Goal: Navigation & Orientation: Understand site structure

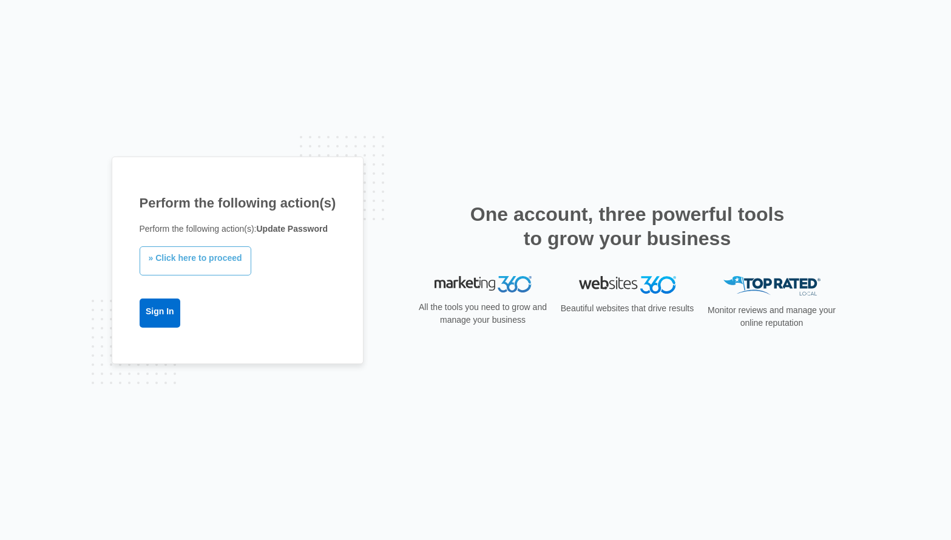
click at [197, 263] on link "» Click here to proceed" at bounding box center [196, 260] width 112 height 29
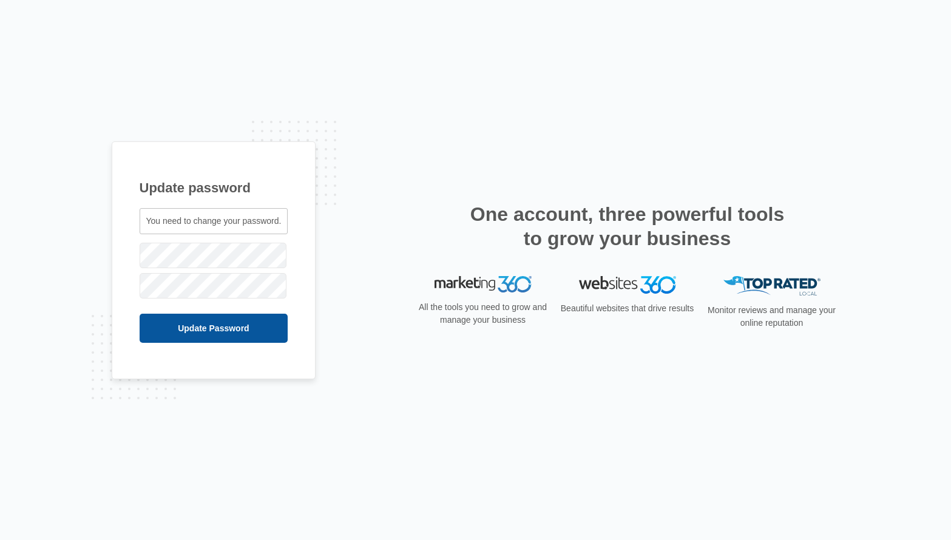
click at [188, 333] on input "Update Password" at bounding box center [214, 328] width 149 height 29
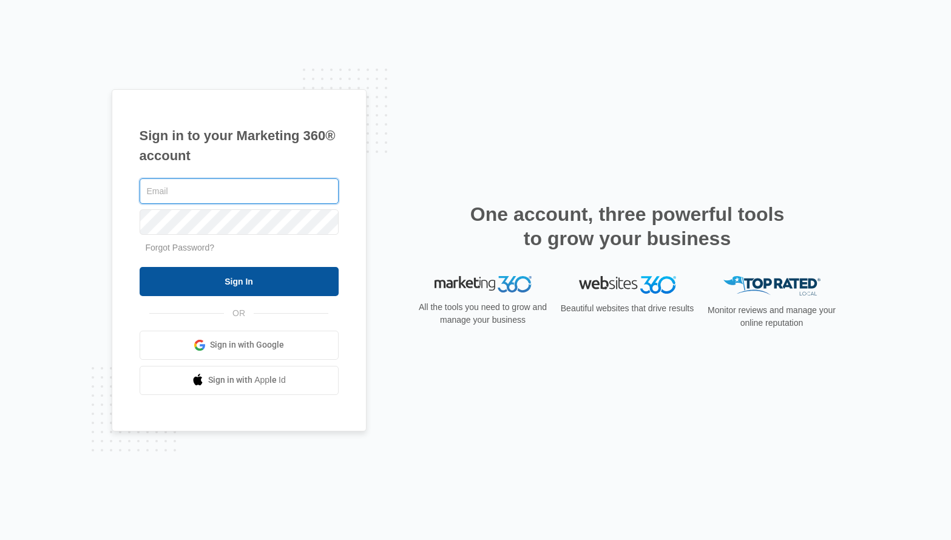
type input "sales@fbareviews.com"
click at [223, 285] on input "Sign In" at bounding box center [239, 281] width 199 height 29
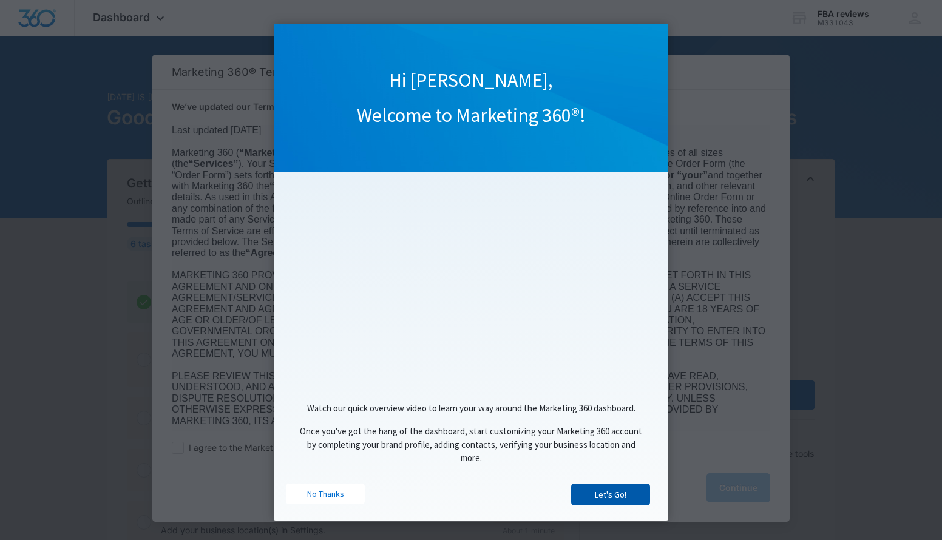
click at [602, 496] on link "Let's Go!" at bounding box center [610, 495] width 79 height 22
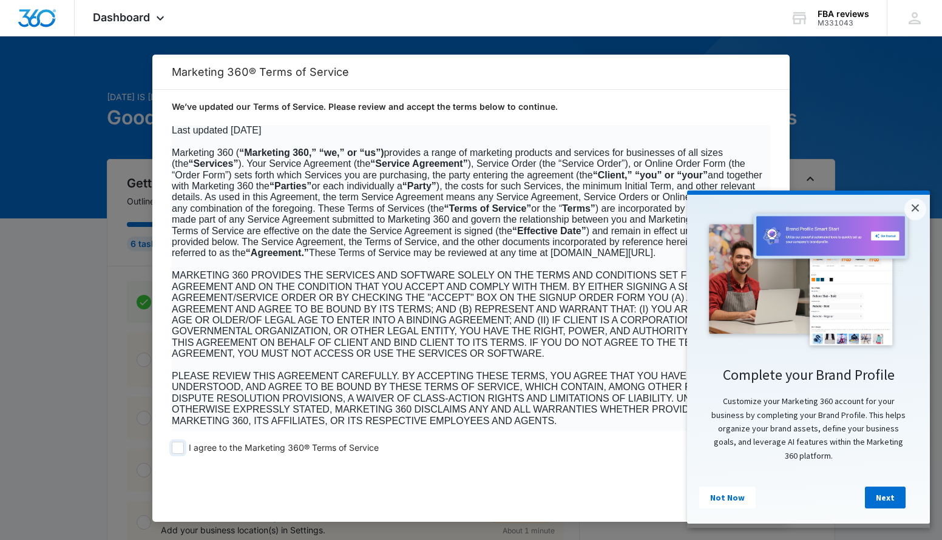
click at [176, 448] on span at bounding box center [178, 448] width 12 height 12
click at [176, 448] on input "I agree to the Marketing 360® Terms of Service" at bounding box center [178, 448] width 12 height 12
checkbox input "true"
click at [918, 209] on link "×" at bounding box center [915, 209] width 22 height 22
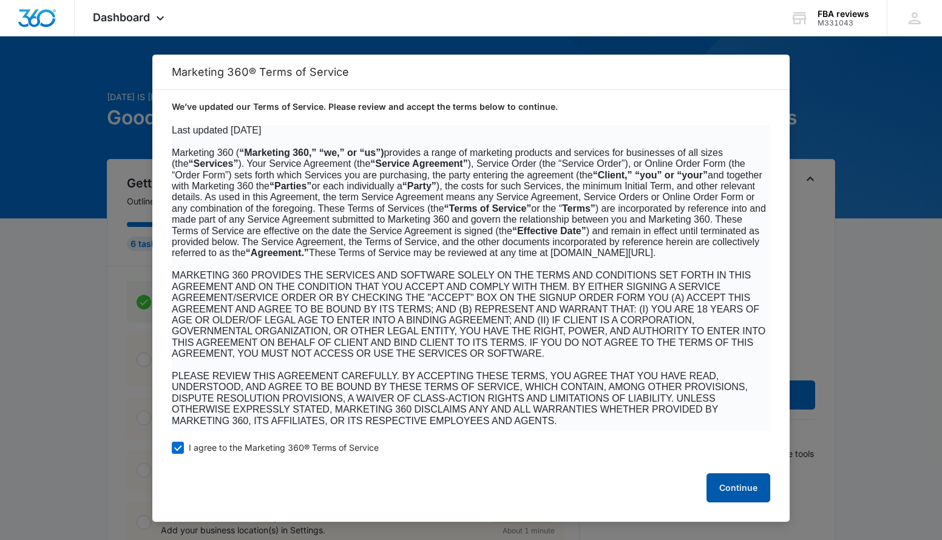
click at [735, 494] on button "Continue" at bounding box center [738, 487] width 64 height 29
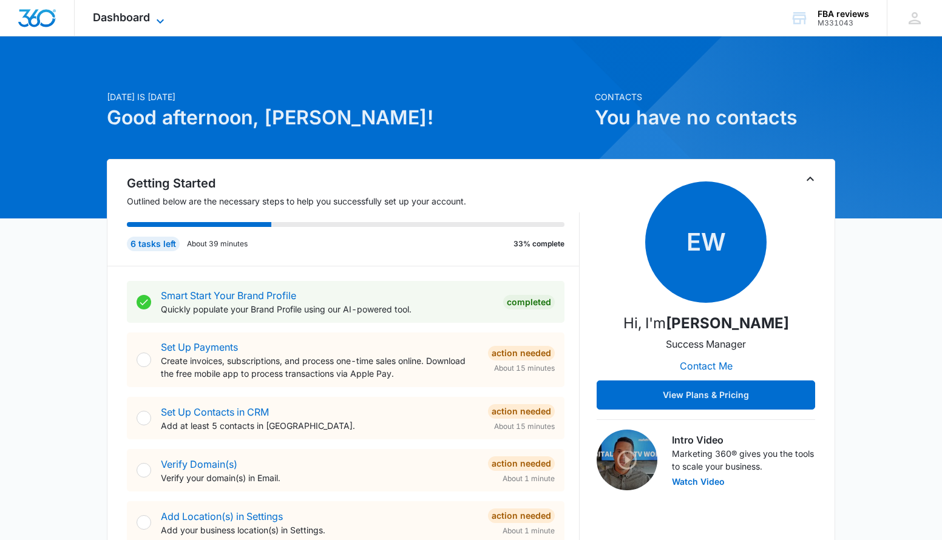
click at [156, 18] on icon at bounding box center [160, 21] width 15 height 15
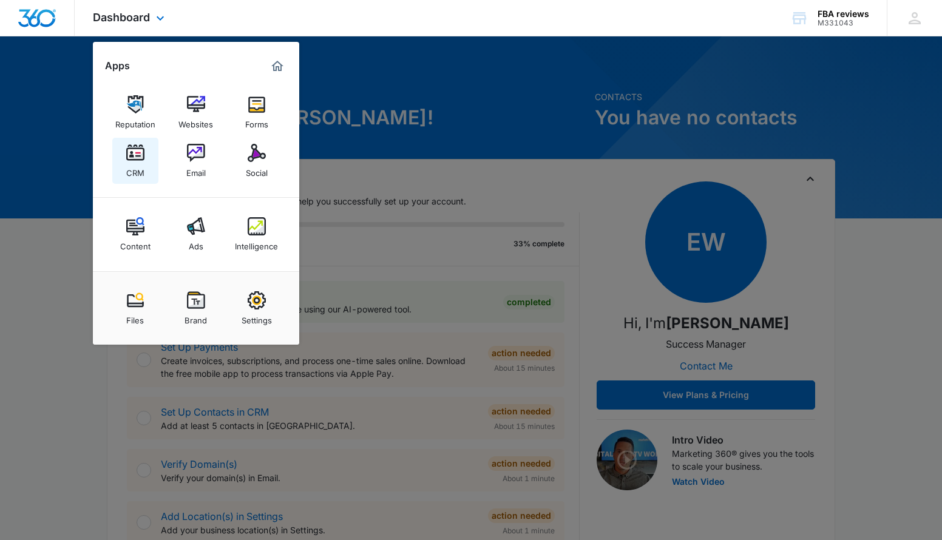
click at [131, 158] on img at bounding box center [135, 153] width 18 height 18
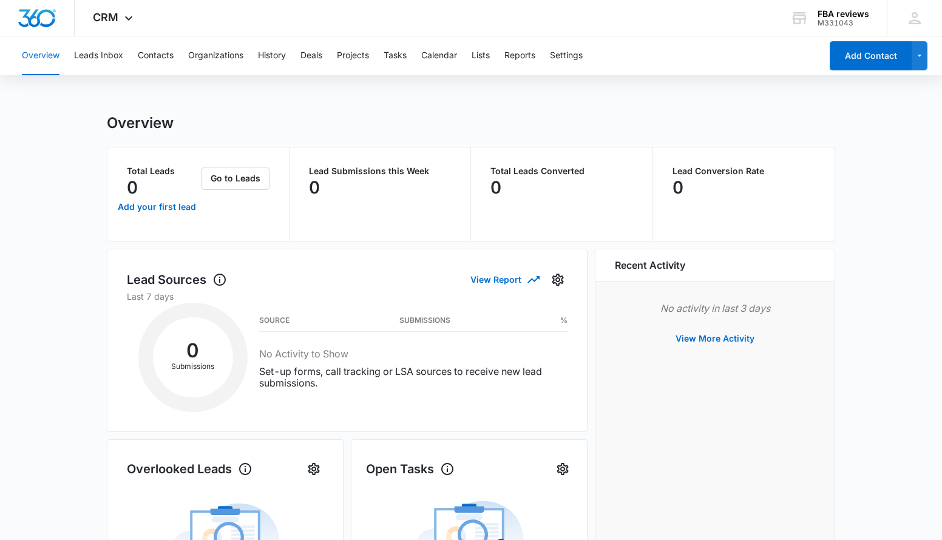
click at [57, 307] on main "Overview Total Leads 0 Add your first lead Go to Leads Lead Submissions this We…" at bounding box center [471, 541] width 942 height 854
click at [98, 55] on button "Leads Inbox" at bounding box center [98, 55] width 49 height 39
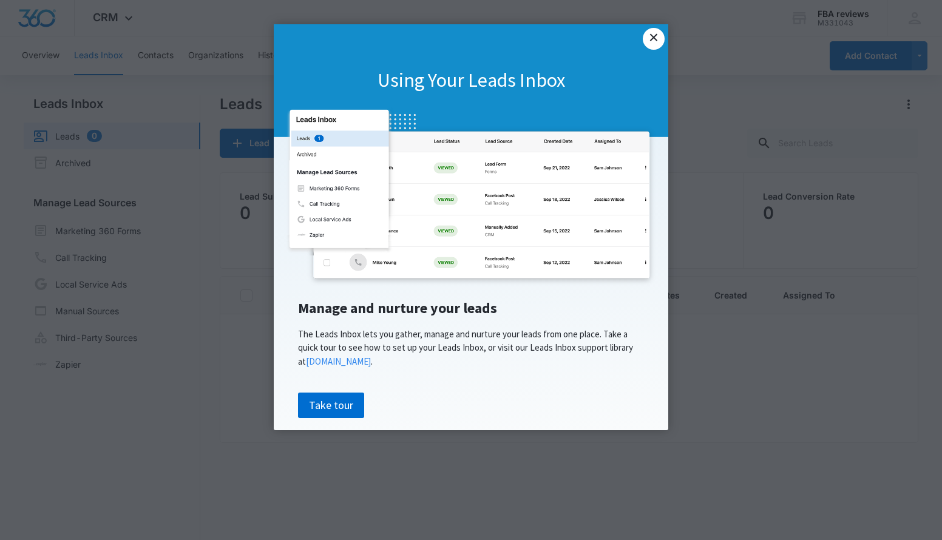
click at [664, 38] on link "×" at bounding box center [654, 39] width 22 height 22
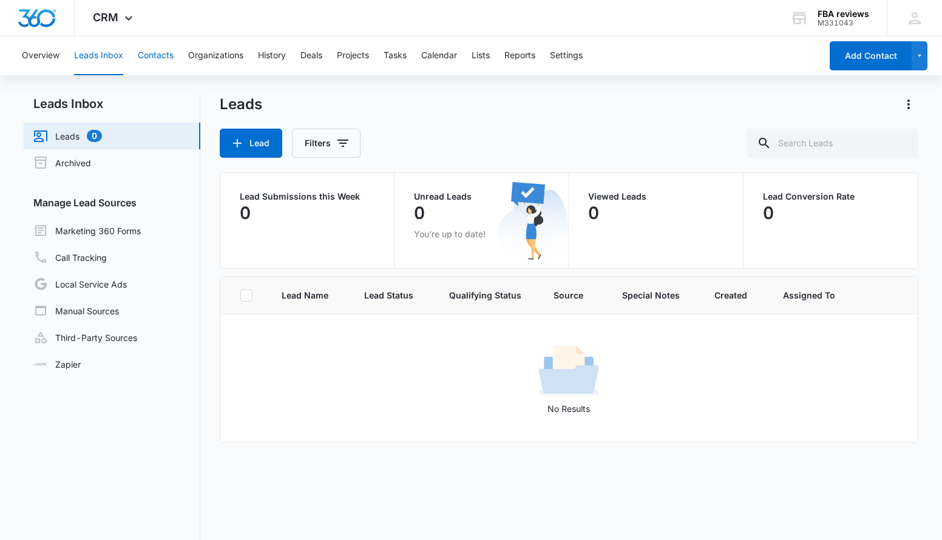
click at [147, 50] on button "Contacts" at bounding box center [156, 55] width 36 height 39
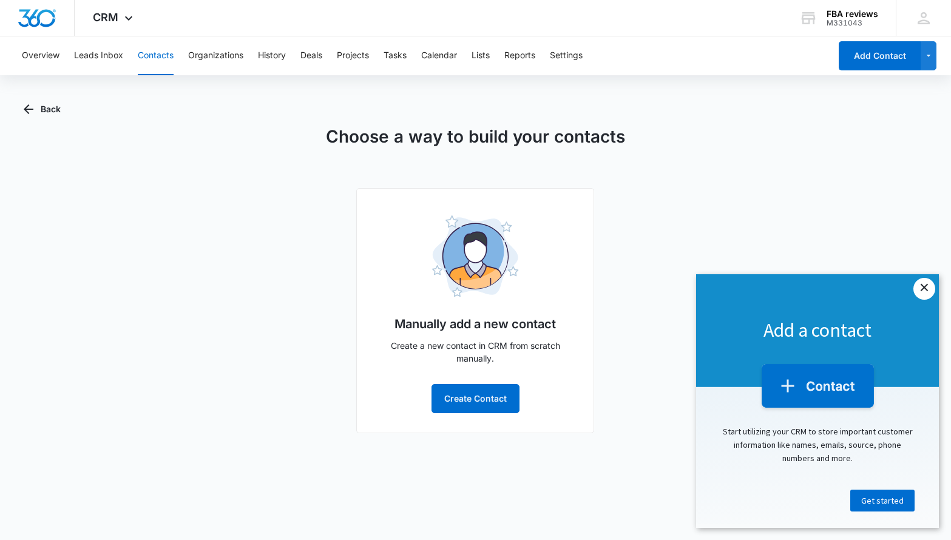
click at [921, 289] on link "×" at bounding box center [924, 289] width 22 height 22
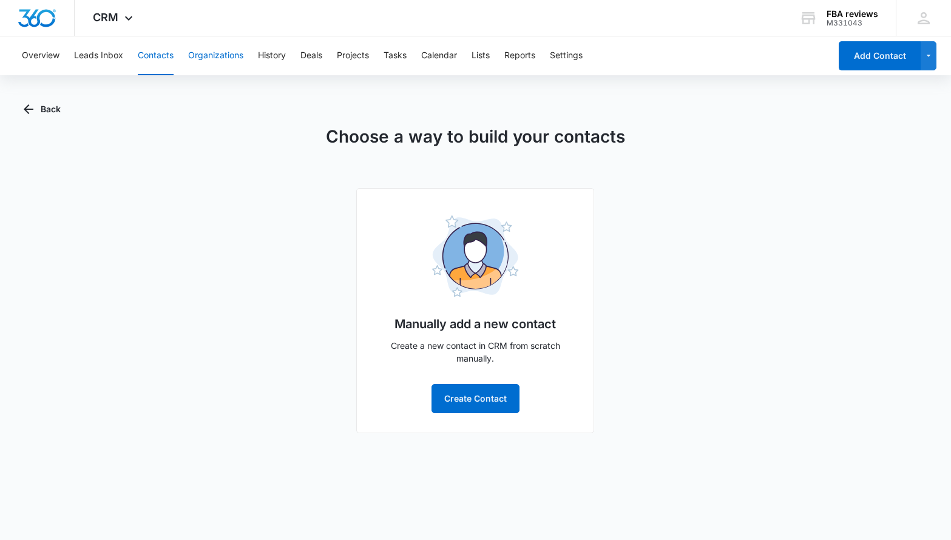
click at [211, 52] on button "Organizations" at bounding box center [215, 55] width 55 height 39
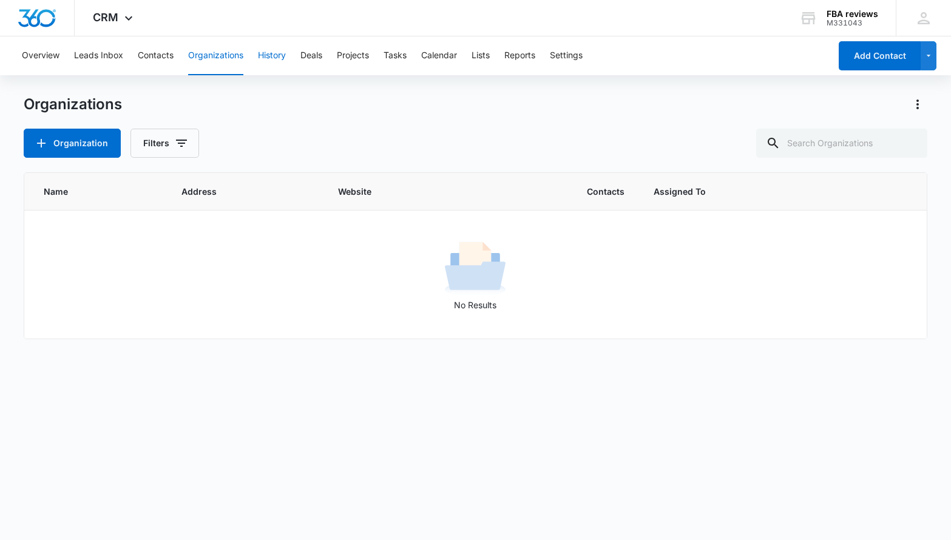
click at [261, 58] on button "History" at bounding box center [272, 55] width 28 height 39
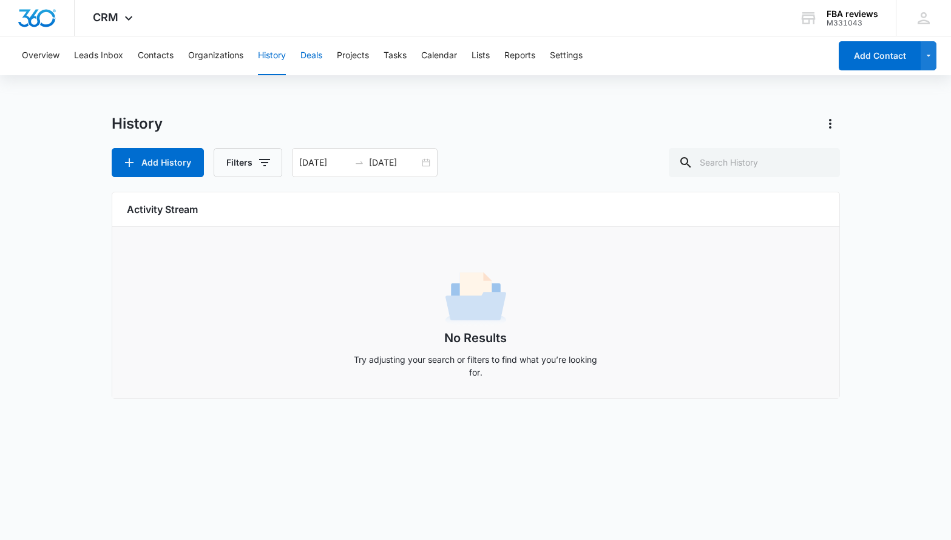
click at [322, 56] on button "Deals" at bounding box center [311, 55] width 22 height 39
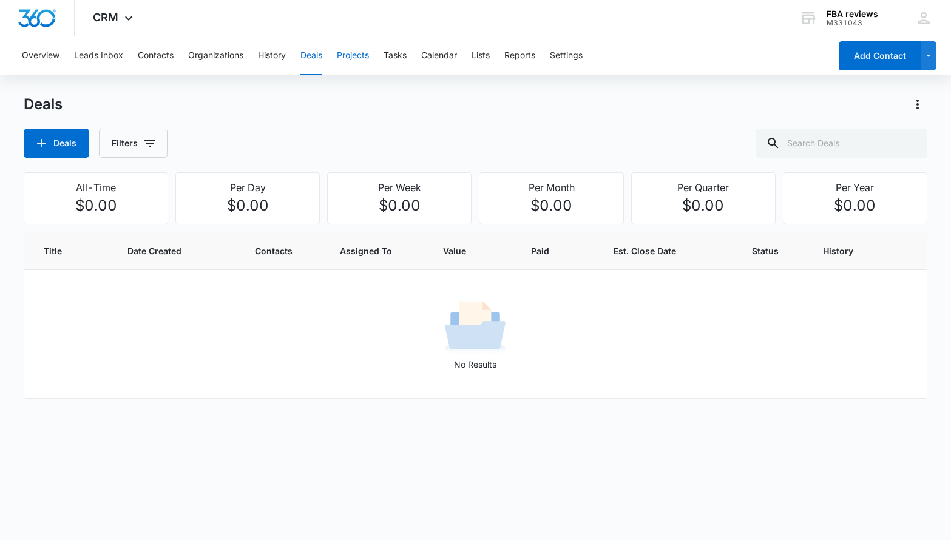
click at [351, 56] on button "Projects" at bounding box center [353, 55] width 32 height 39
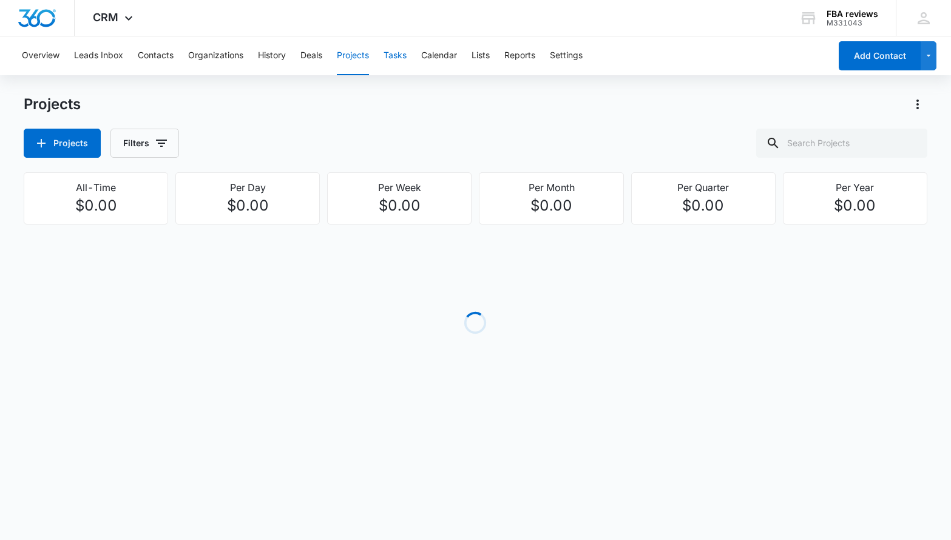
click at [396, 57] on button "Tasks" at bounding box center [395, 55] width 23 height 39
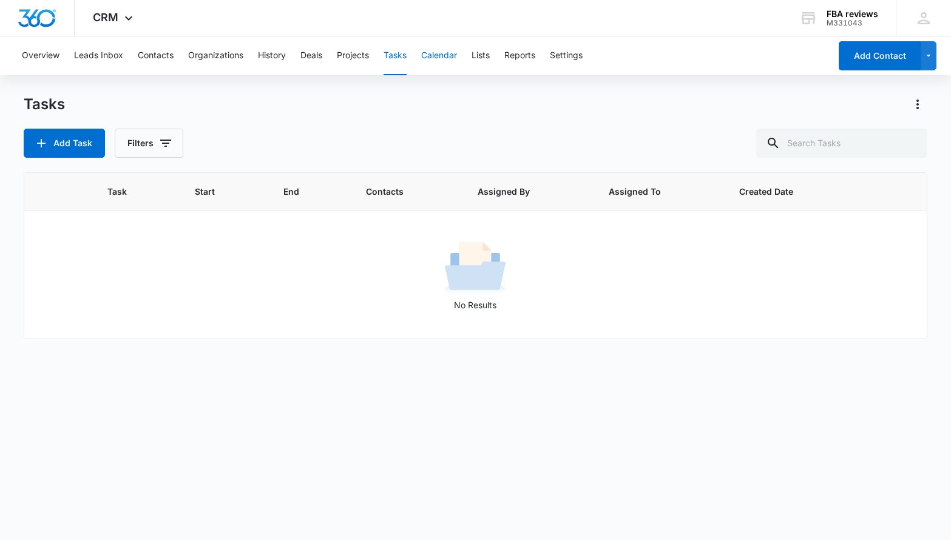
click at [446, 57] on button "Calendar" at bounding box center [439, 55] width 36 height 39
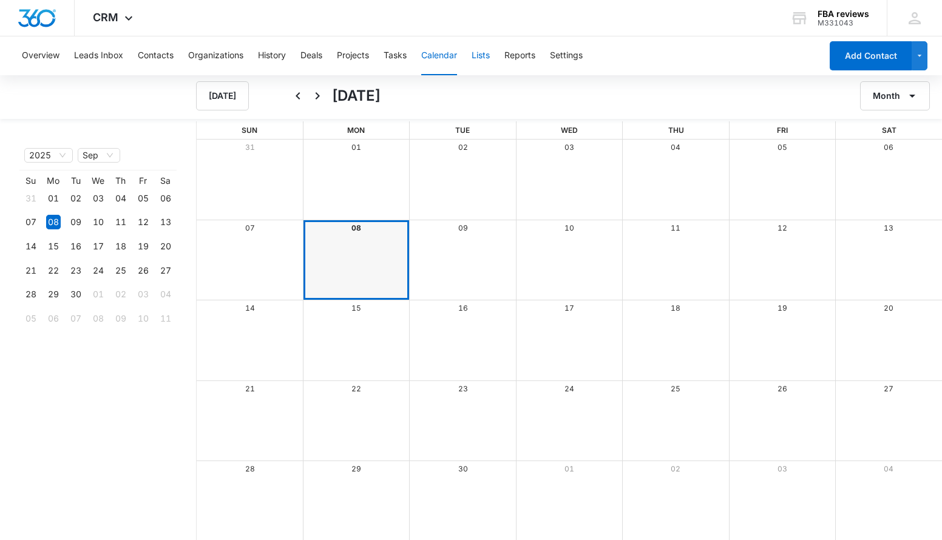
click at [478, 55] on button "Lists" at bounding box center [481, 55] width 18 height 39
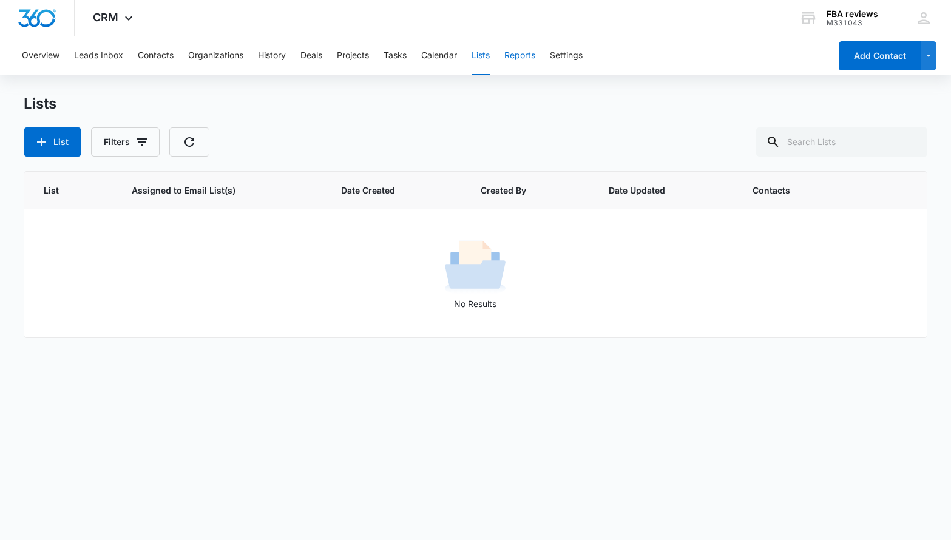
click at [518, 58] on button "Reports" at bounding box center [519, 55] width 31 height 39
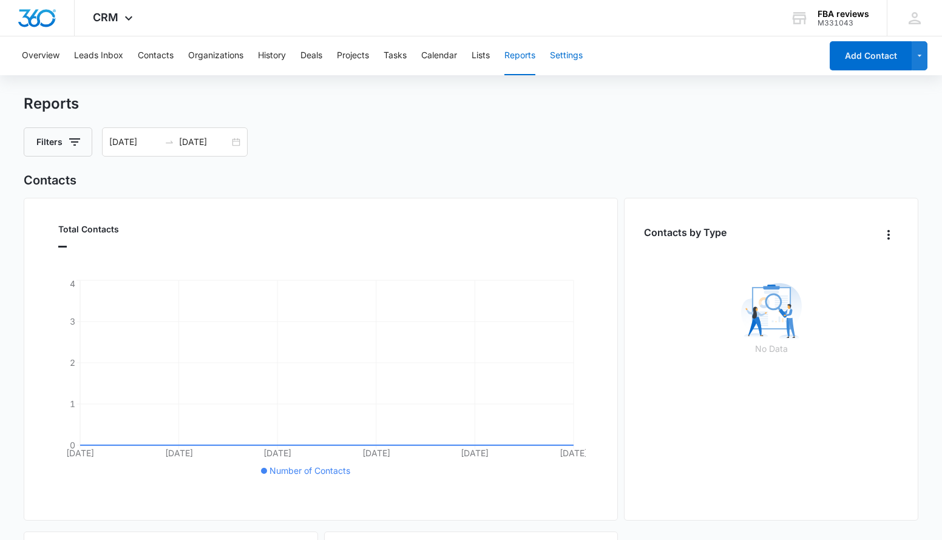
click at [572, 61] on button "Settings" at bounding box center [566, 55] width 33 height 39
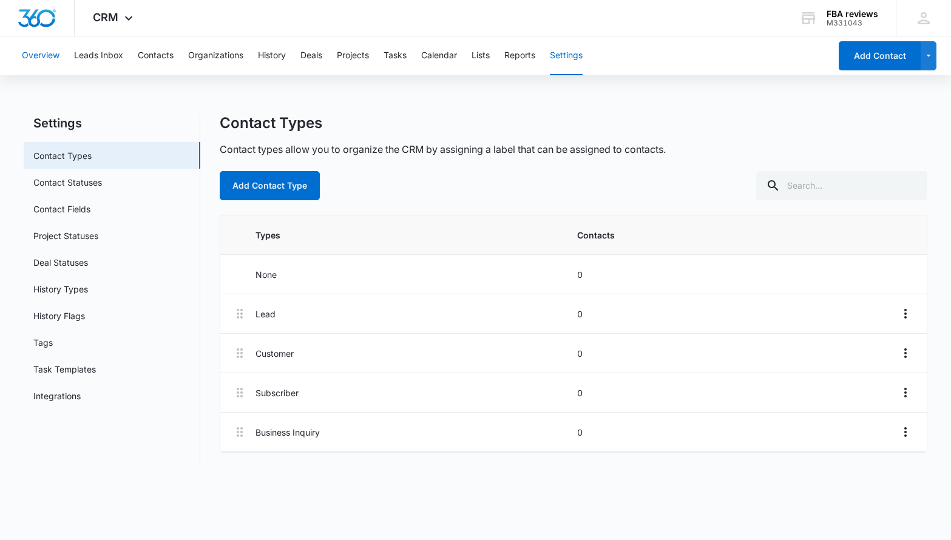
click at [44, 55] on button "Overview" at bounding box center [41, 55] width 38 height 39
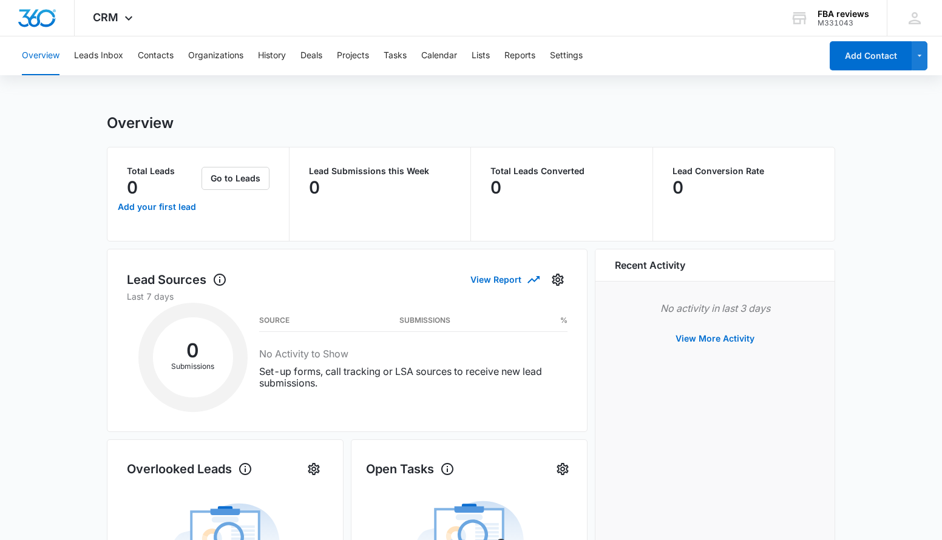
drag, startPoint x: 237, startPoint y: 0, endPoint x: 360, endPoint y: 87, distance: 151.0
click at [360, 87] on div "Overview Leads Inbox Contacts Organizations History Deals Projects Tasks Calend…" at bounding box center [471, 502] width 942 height 932
